Goal: Information Seeking & Learning: Learn about a topic

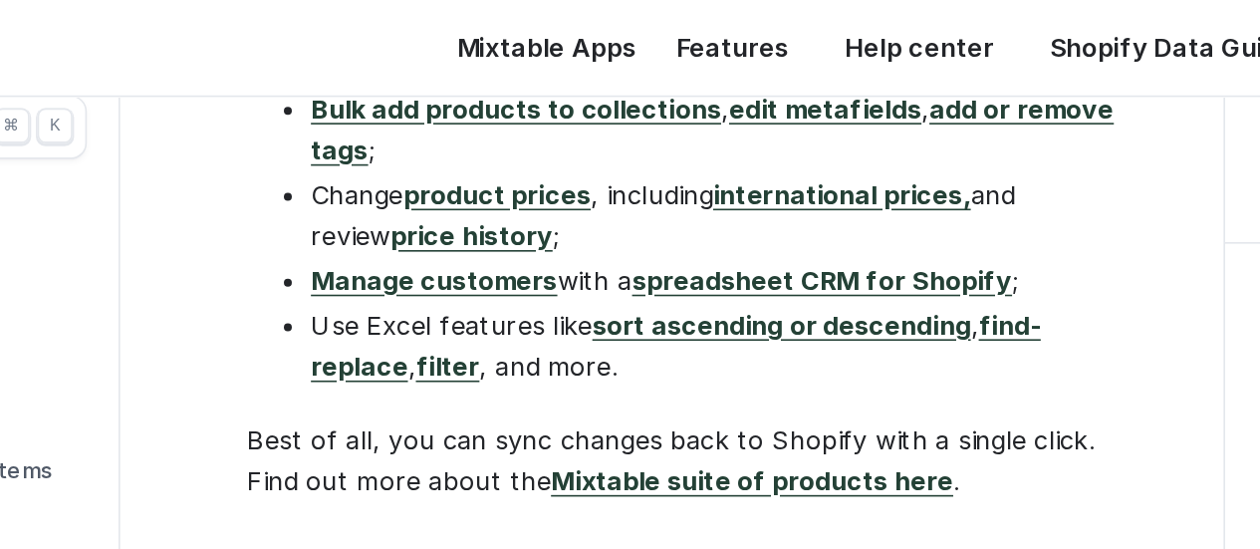
scroll to position [3478, 0]
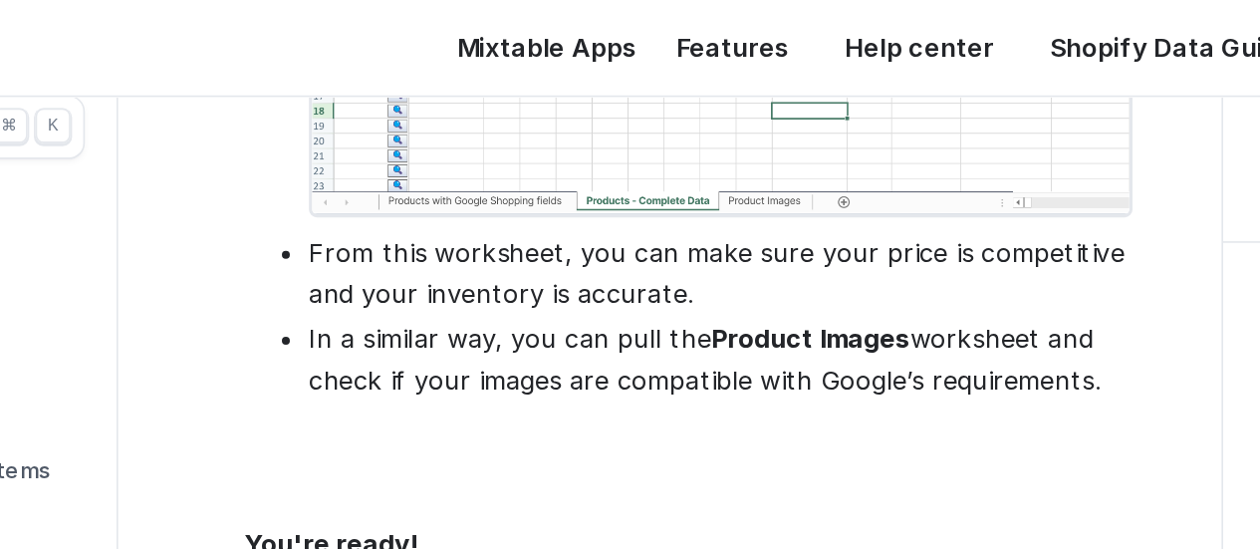
scroll to position [3040, 1]
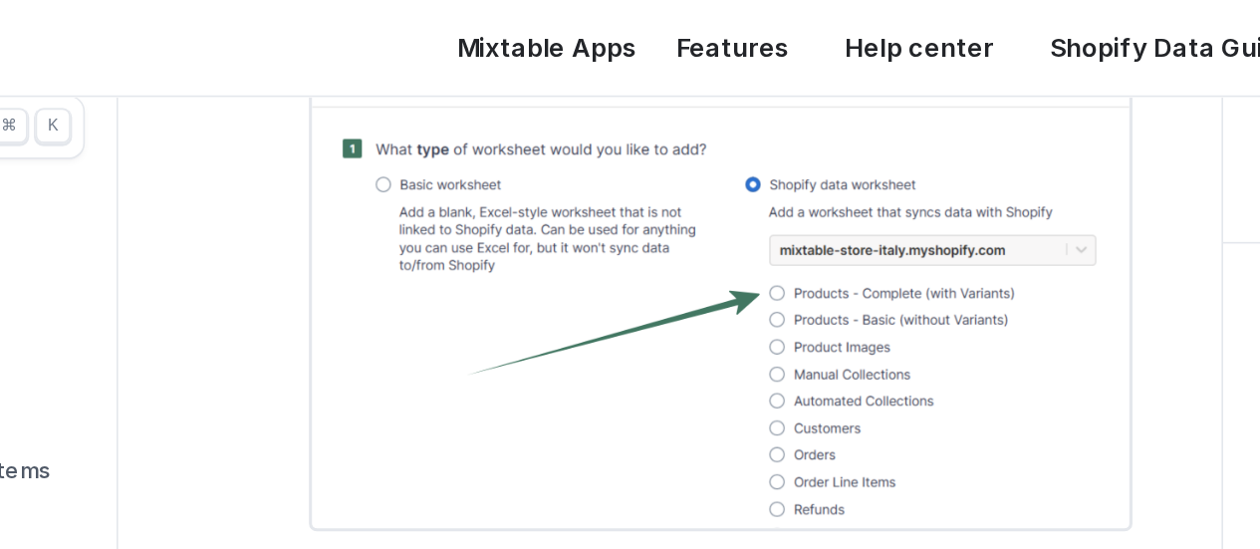
scroll to position [2354, 1]
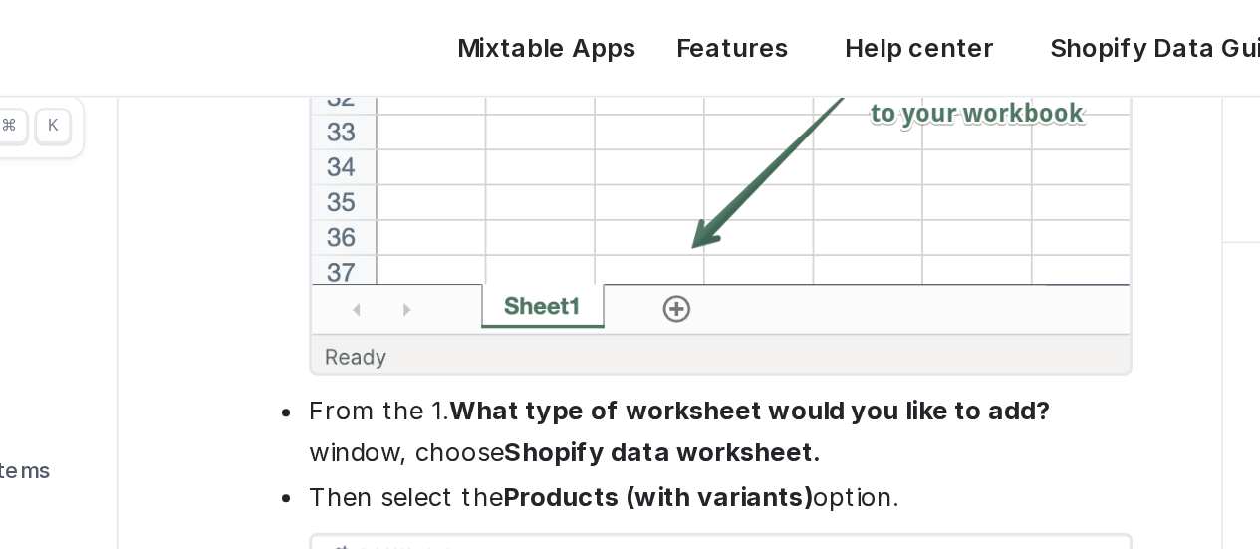
click at [876, 26] on link "Shopify Data Guide" at bounding box center [924, 30] width 173 height 20
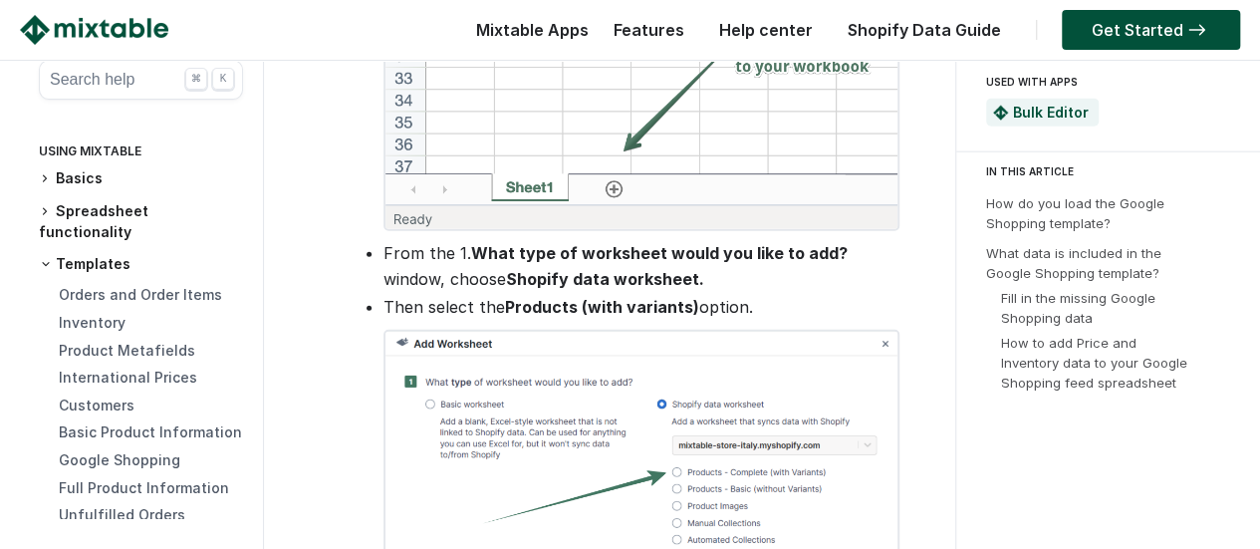
scroll to position [2360, 1]
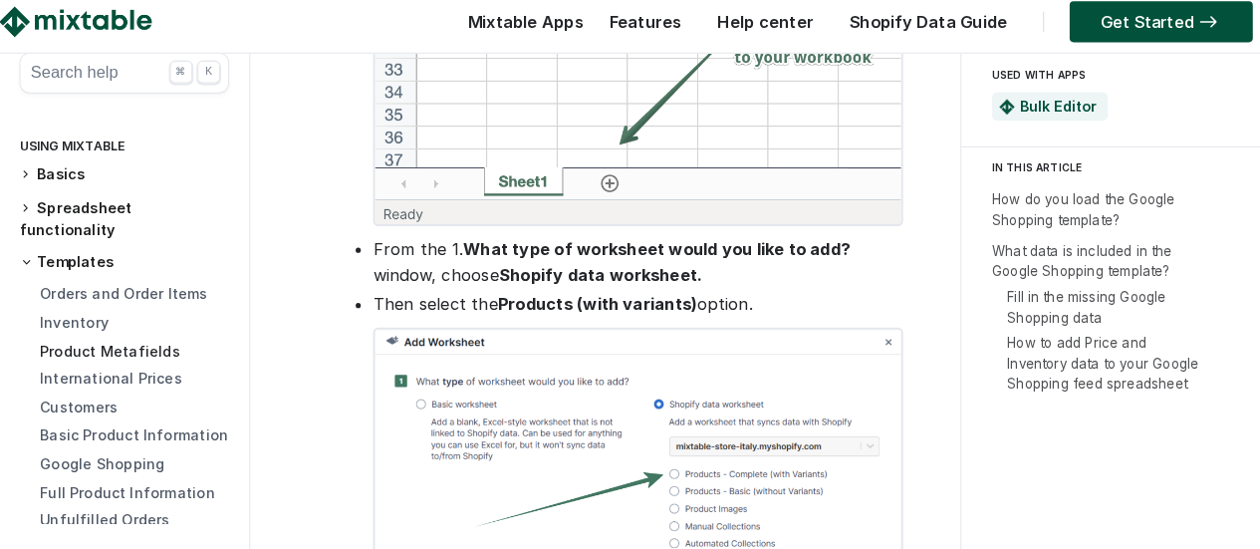
click at [131, 351] on link "Product Metafields" at bounding box center [127, 350] width 136 height 17
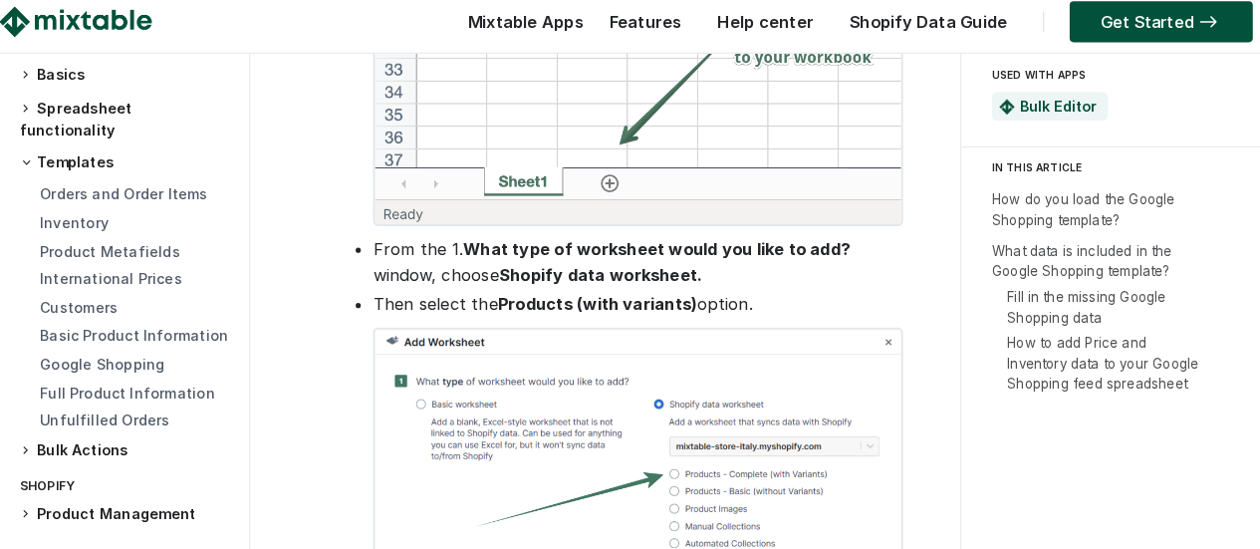
click at [101, 167] on h3 "Templates" at bounding box center [141, 167] width 204 height 20
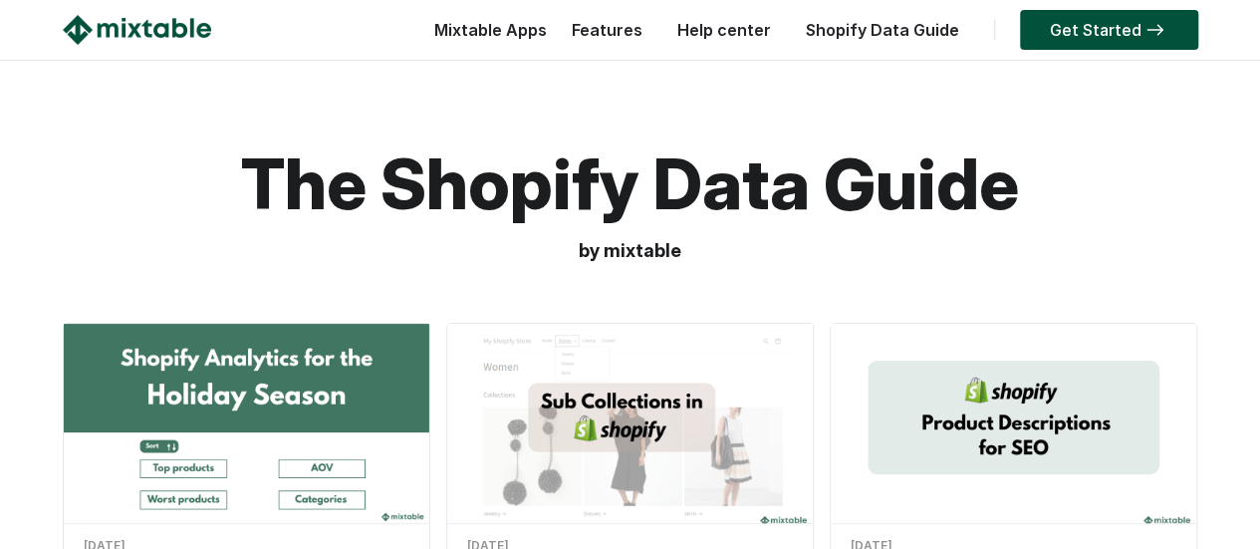
scroll to position [100, 0]
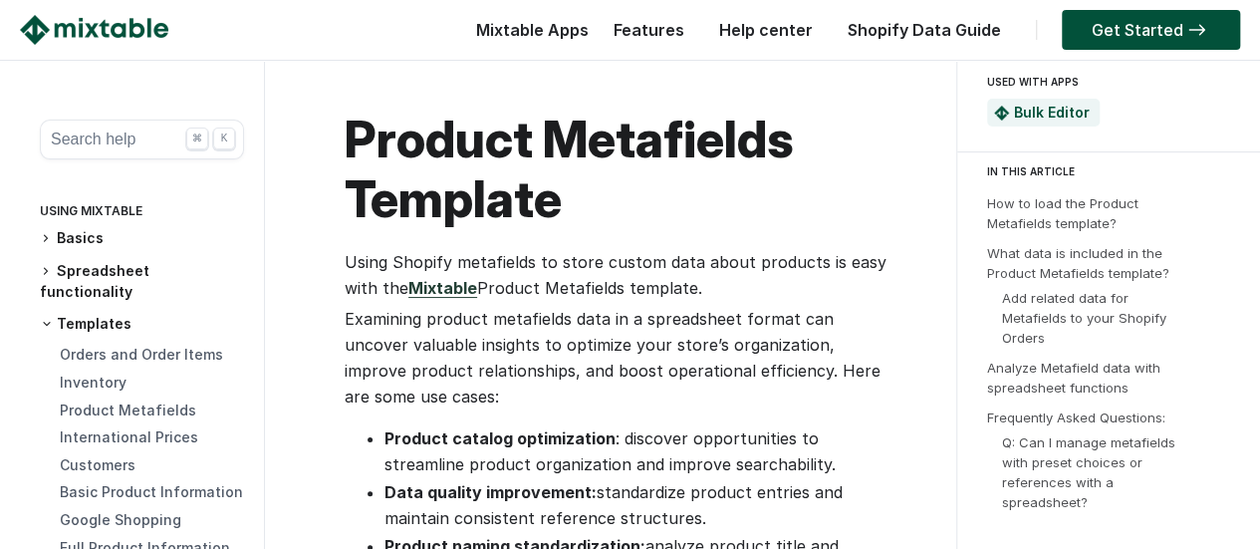
click at [106, 418] on div "Product Metafields" at bounding box center [152, 411] width 184 height 21
click at [106, 413] on link "Product Metafields" at bounding box center [128, 409] width 136 height 17
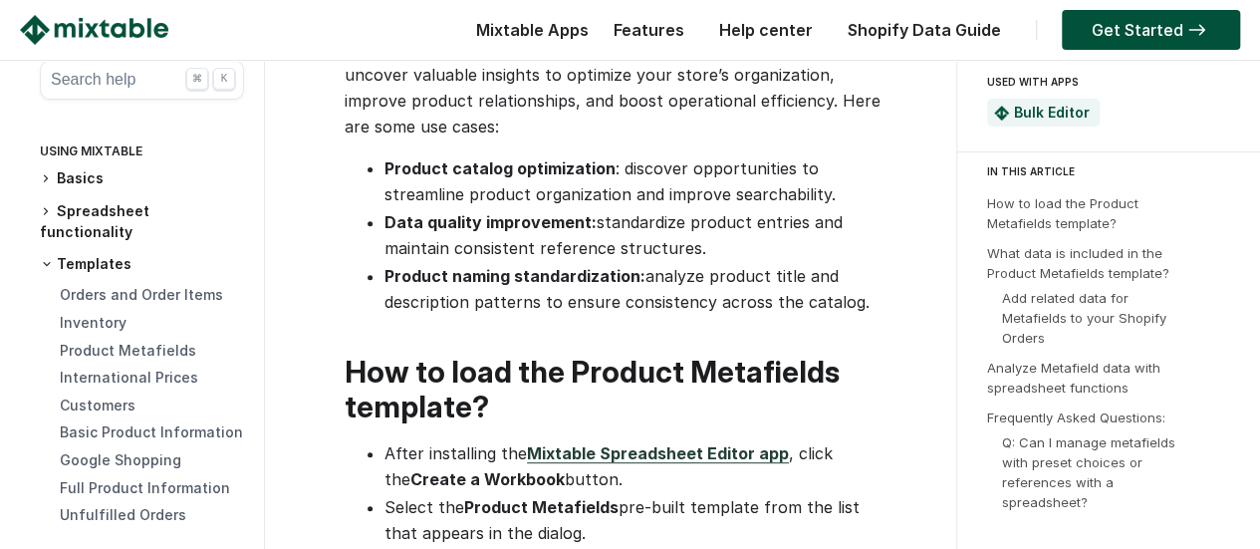
scroll to position [299, 0]
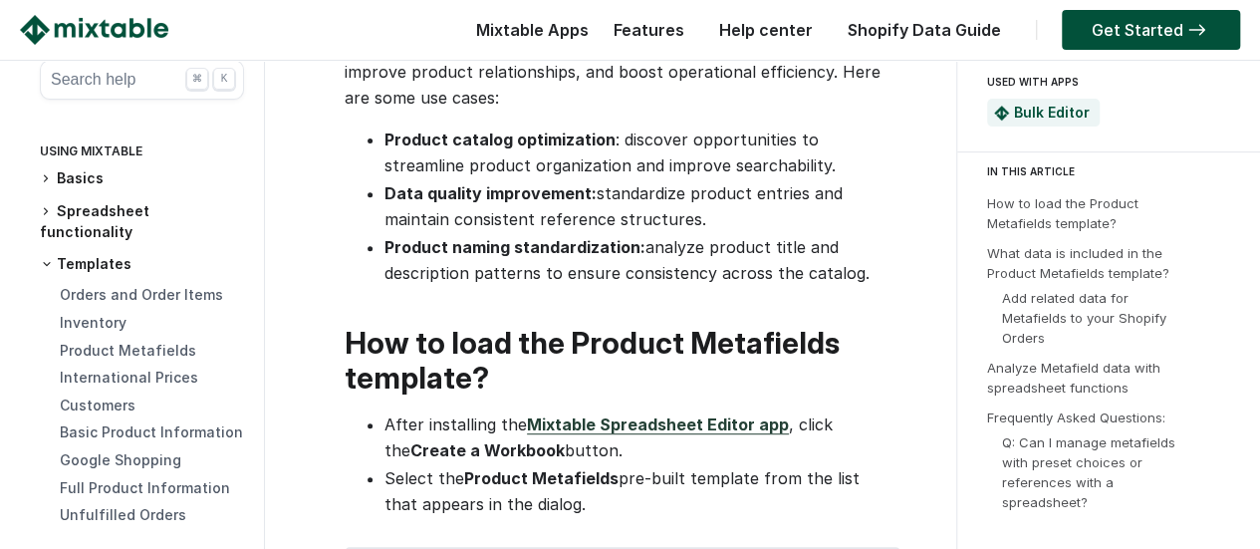
click at [603, 414] on link "Mixtable Spreadsheet Editor app" at bounding box center [658, 424] width 262 height 20
